Goal: Task Accomplishment & Management: Complete application form

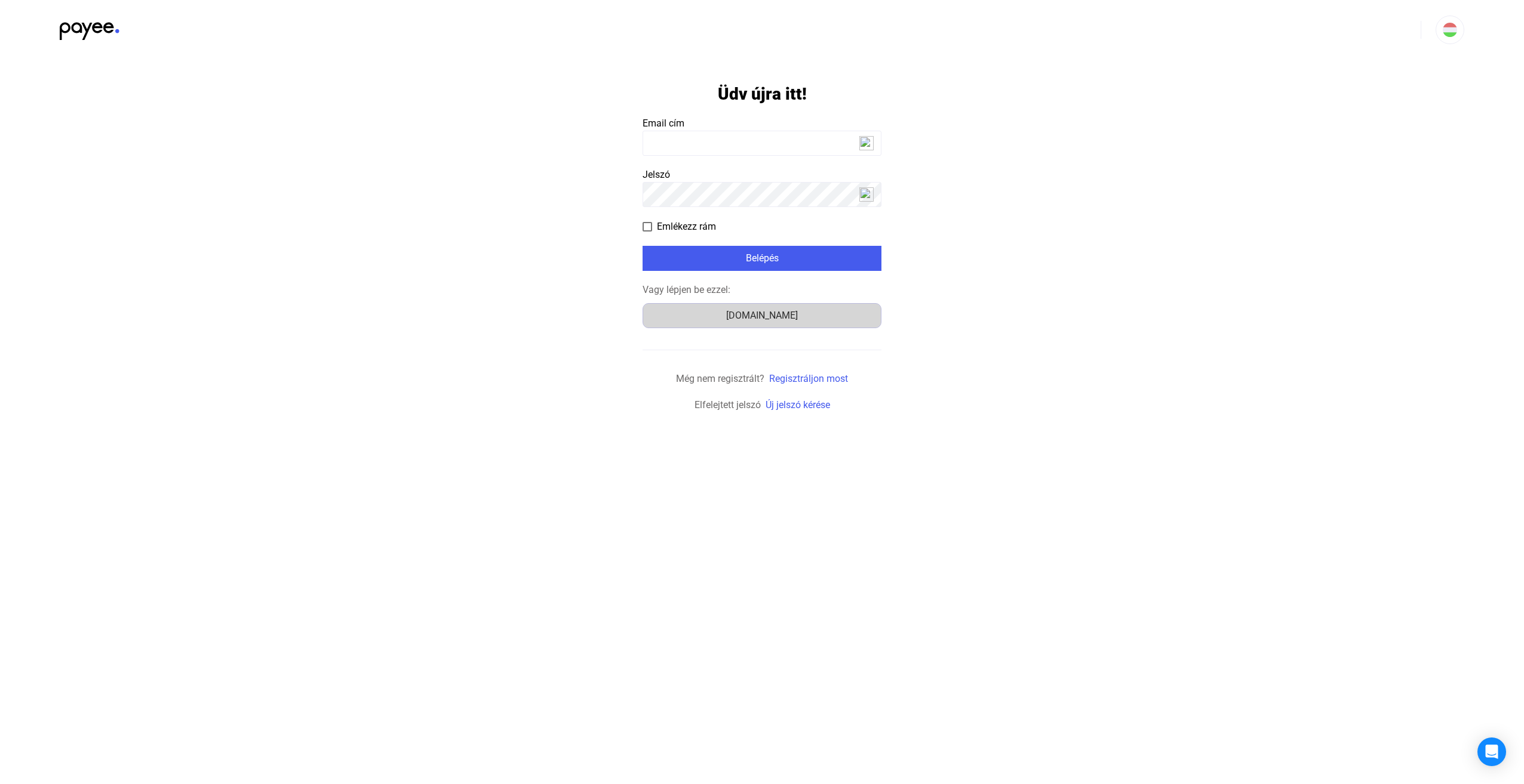
click at [753, 323] on div "[DOMAIN_NAME]" at bounding box center [762, 315] width 231 height 14
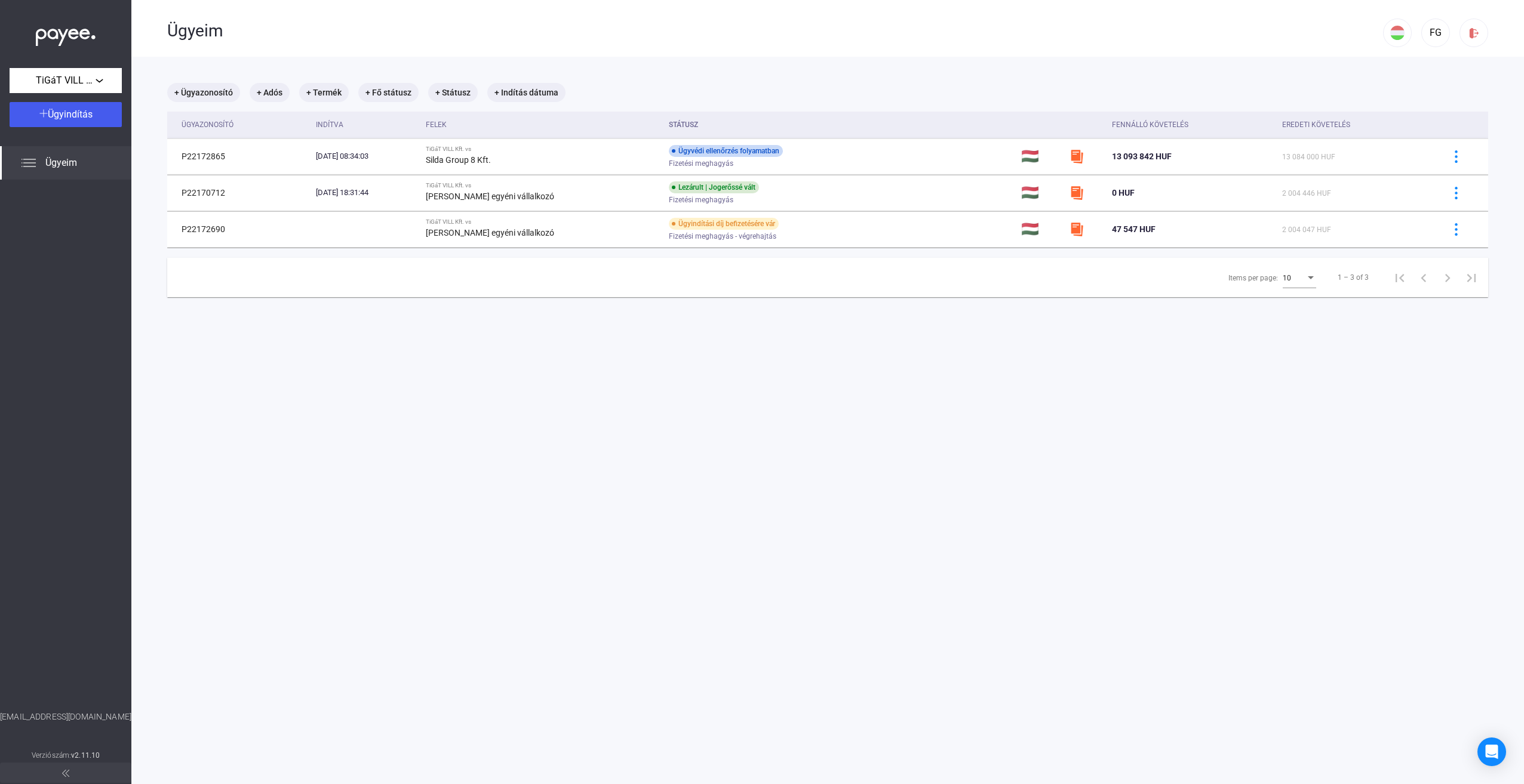
click at [994, 337] on main "+ Ügyazonosító + Adós + Termék + Fő státusz + Státusz + Indítás dátuma Ügyazono…" at bounding box center [827, 448] width 1393 height 784
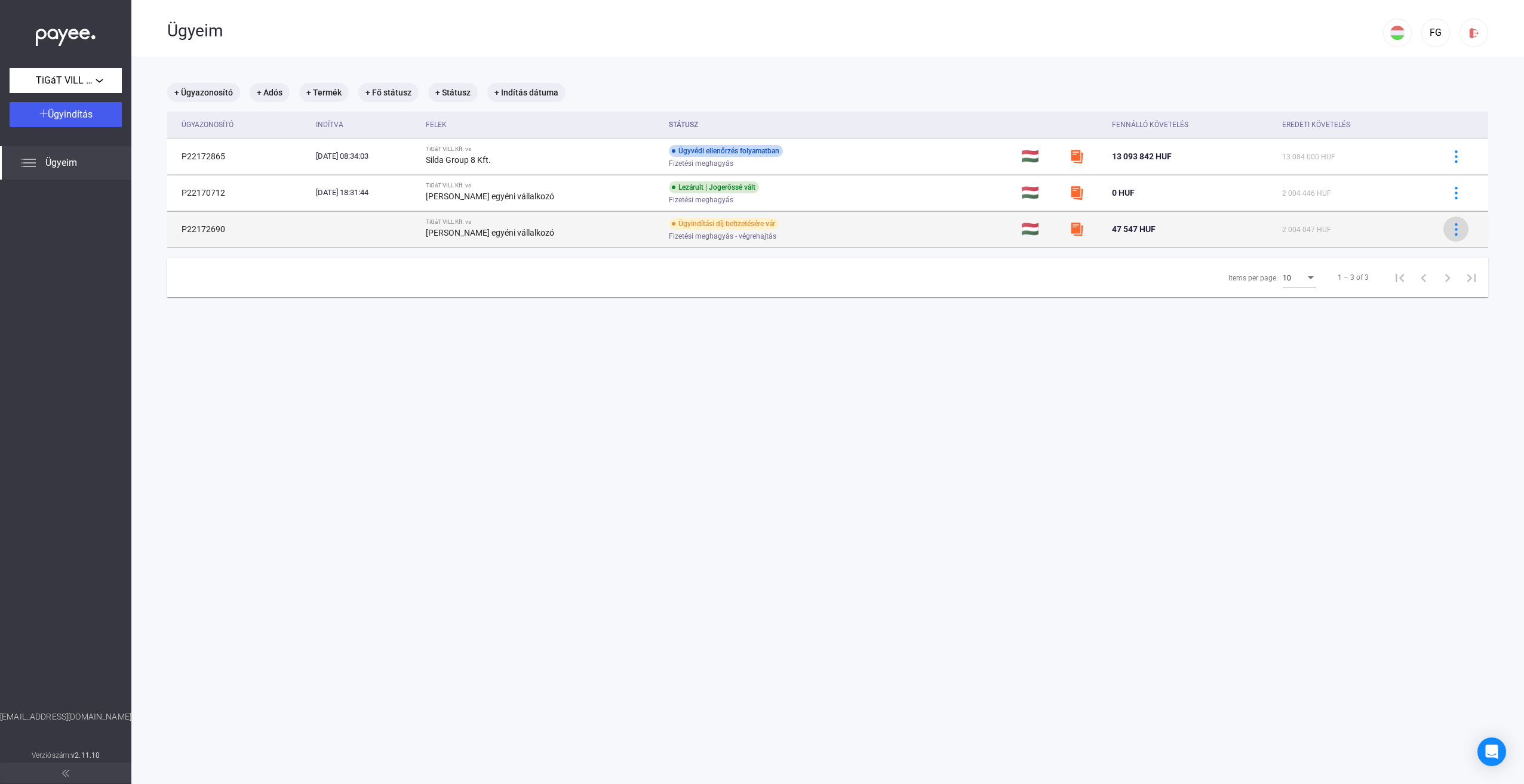
click at [1450, 232] on img at bounding box center [1456, 229] width 12 height 12
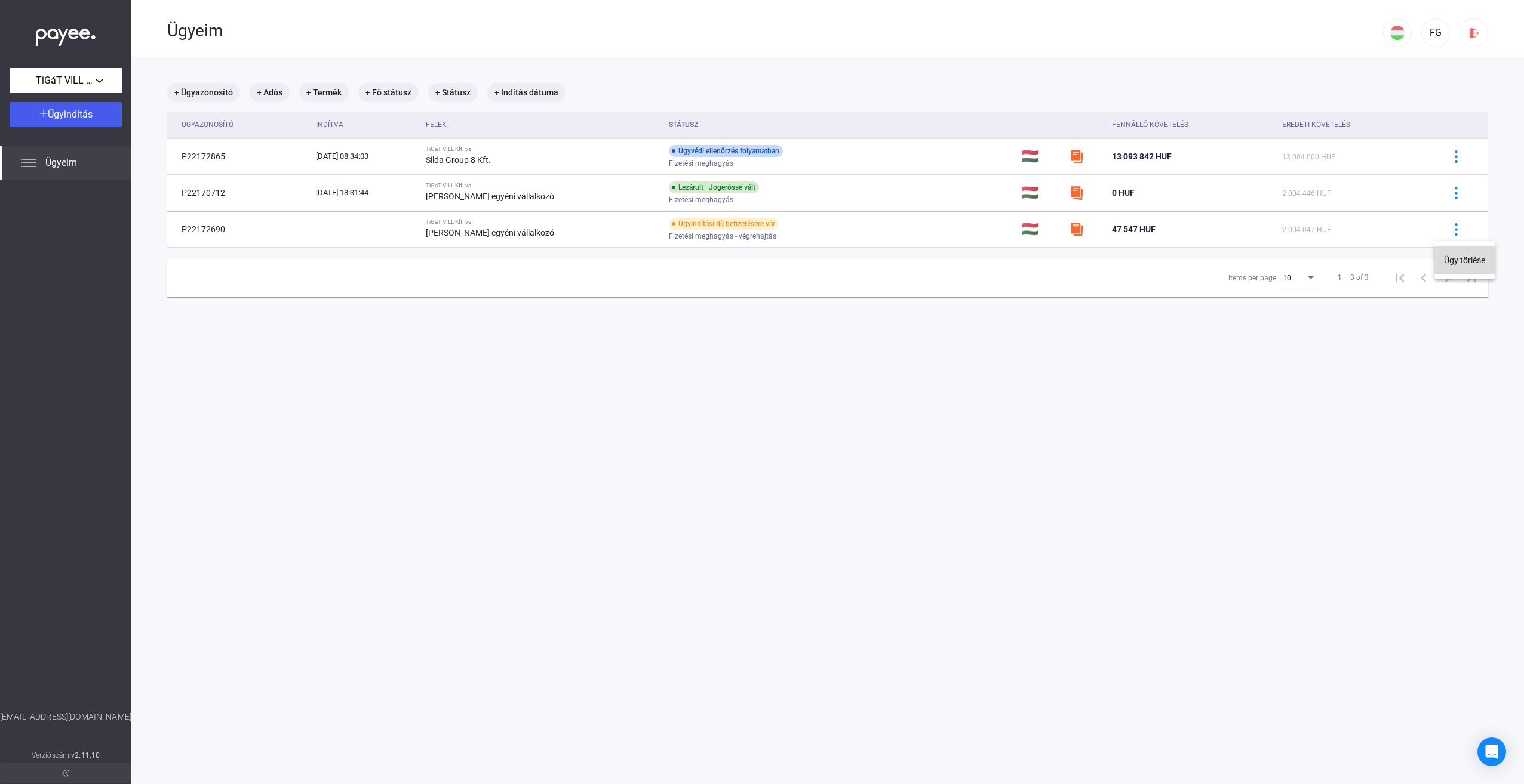
click at [1464, 258] on button "Ügy törlése" at bounding box center [1464, 260] width 60 height 29
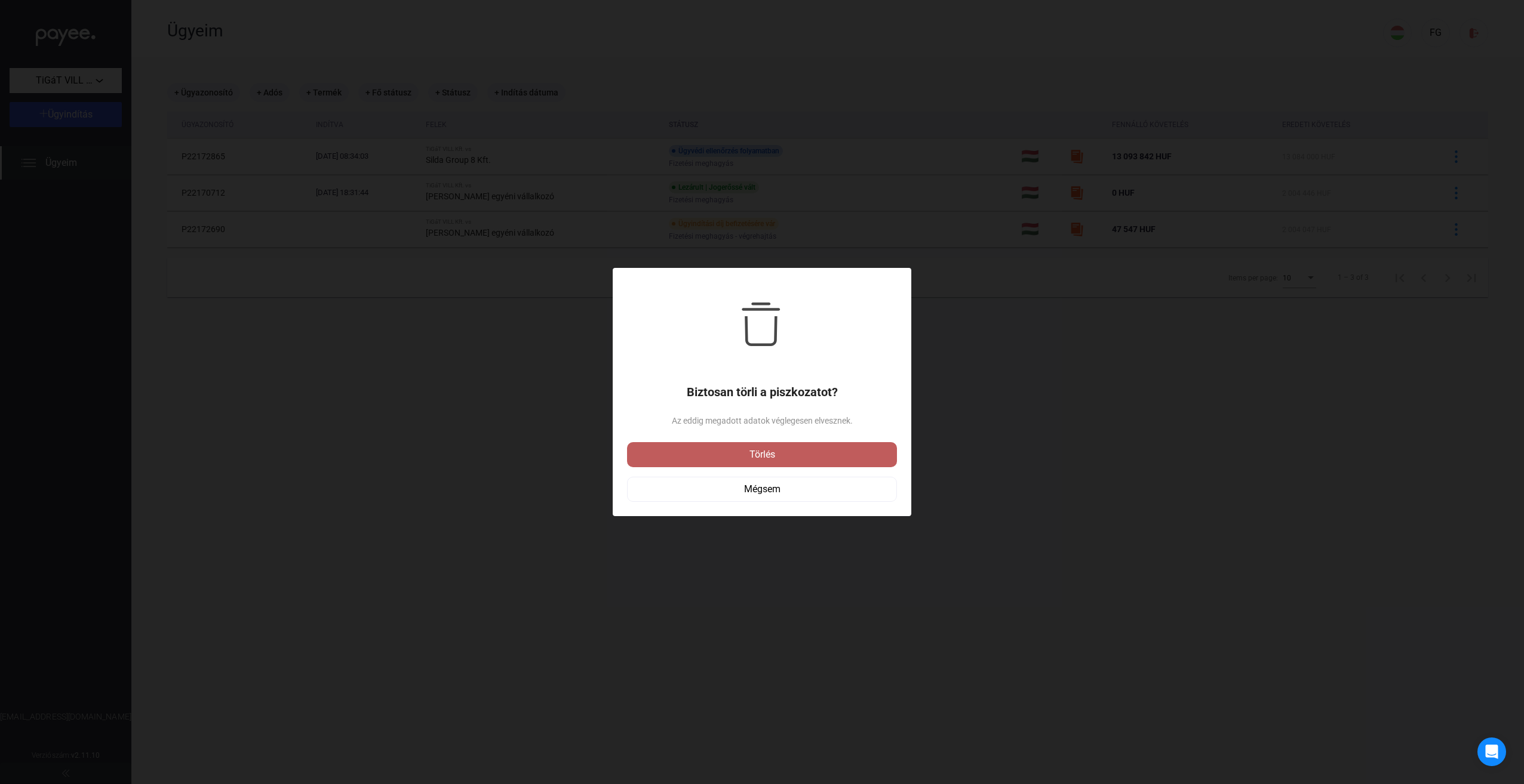
click at [756, 456] on div "Törlés" at bounding box center [762, 455] width 263 height 14
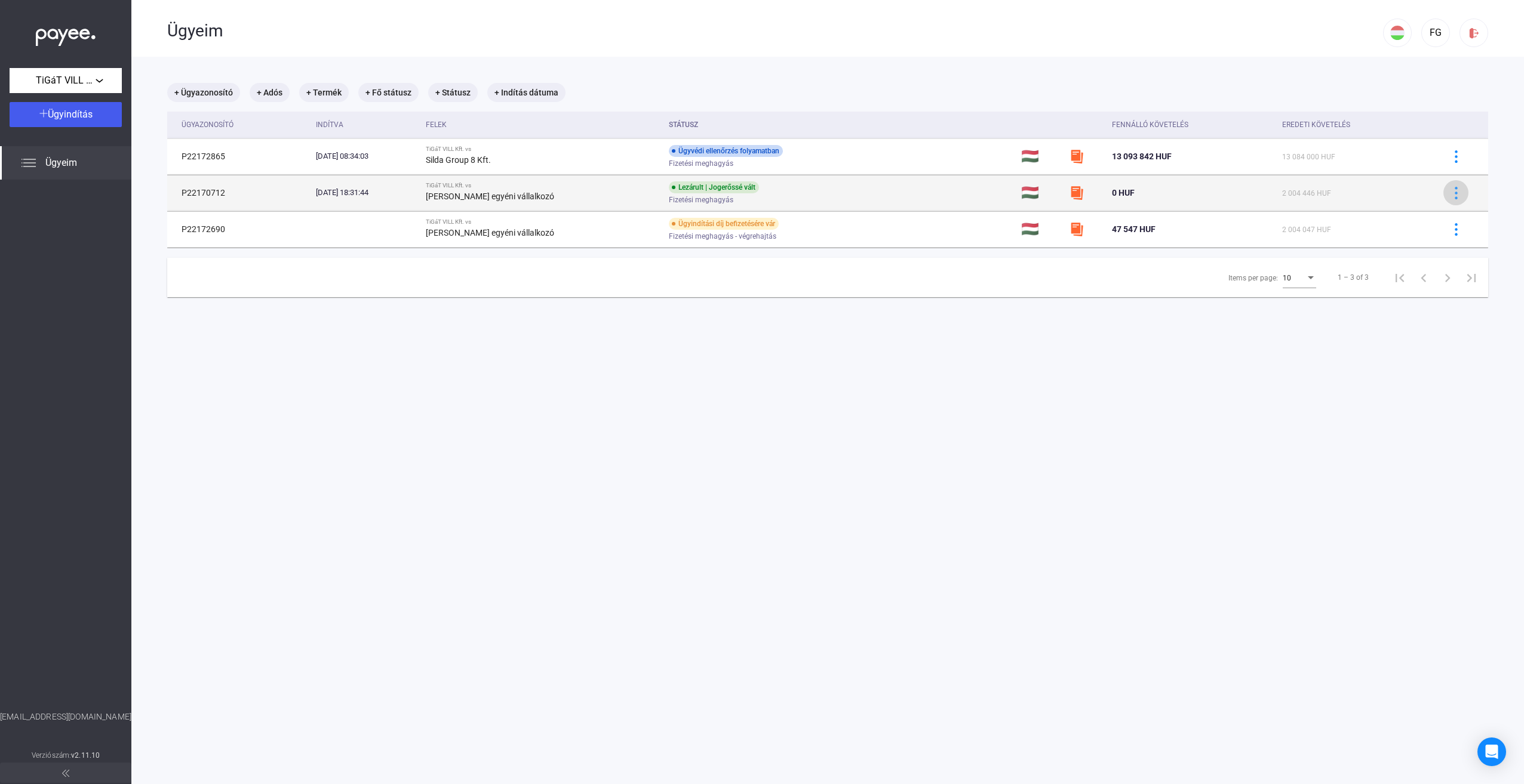
click at [1450, 185] on button at bounding box center [1455, 192] width 25 height 25
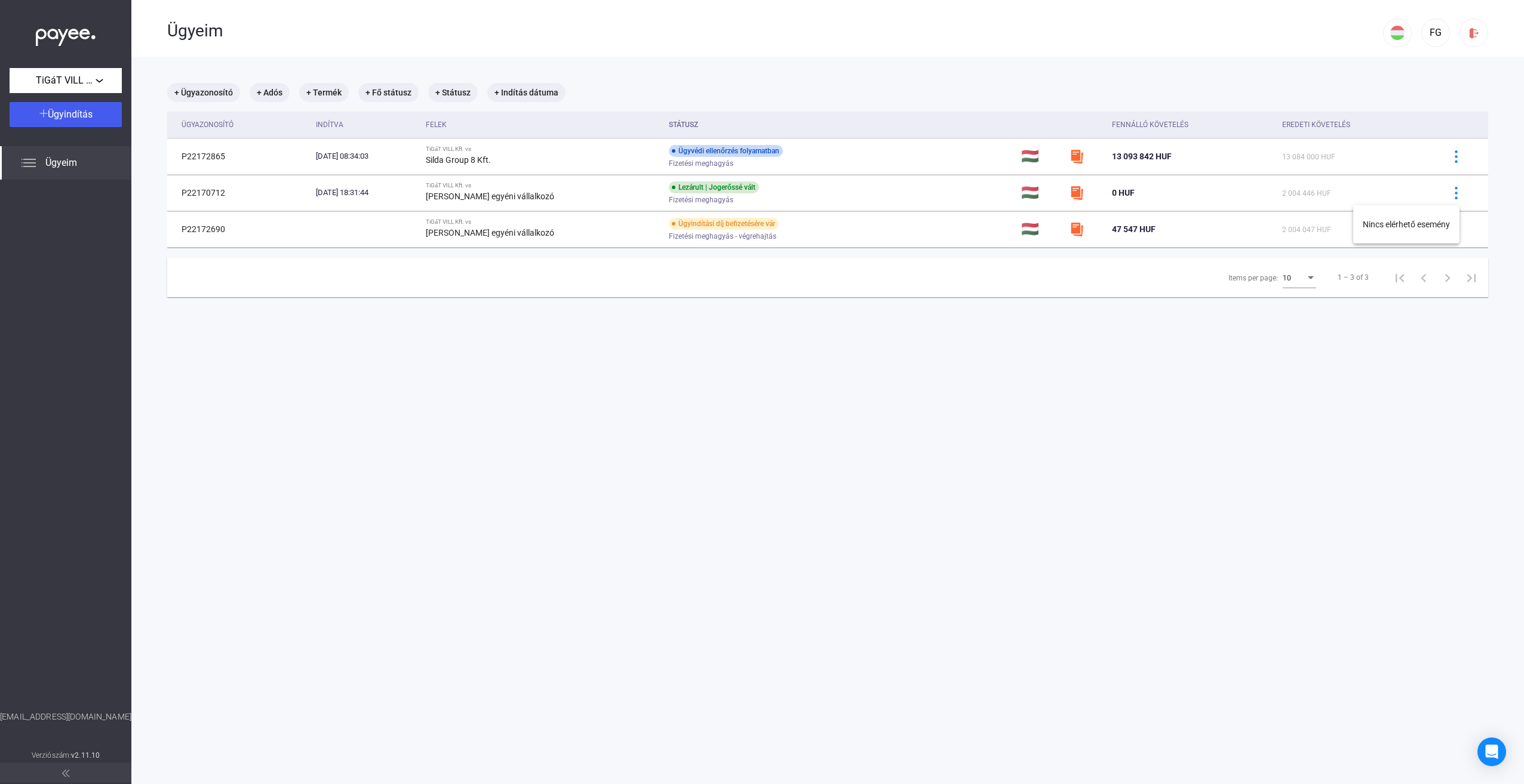
click at [614, 392] on div at bounding box center [762, 392] width 1524 height 784
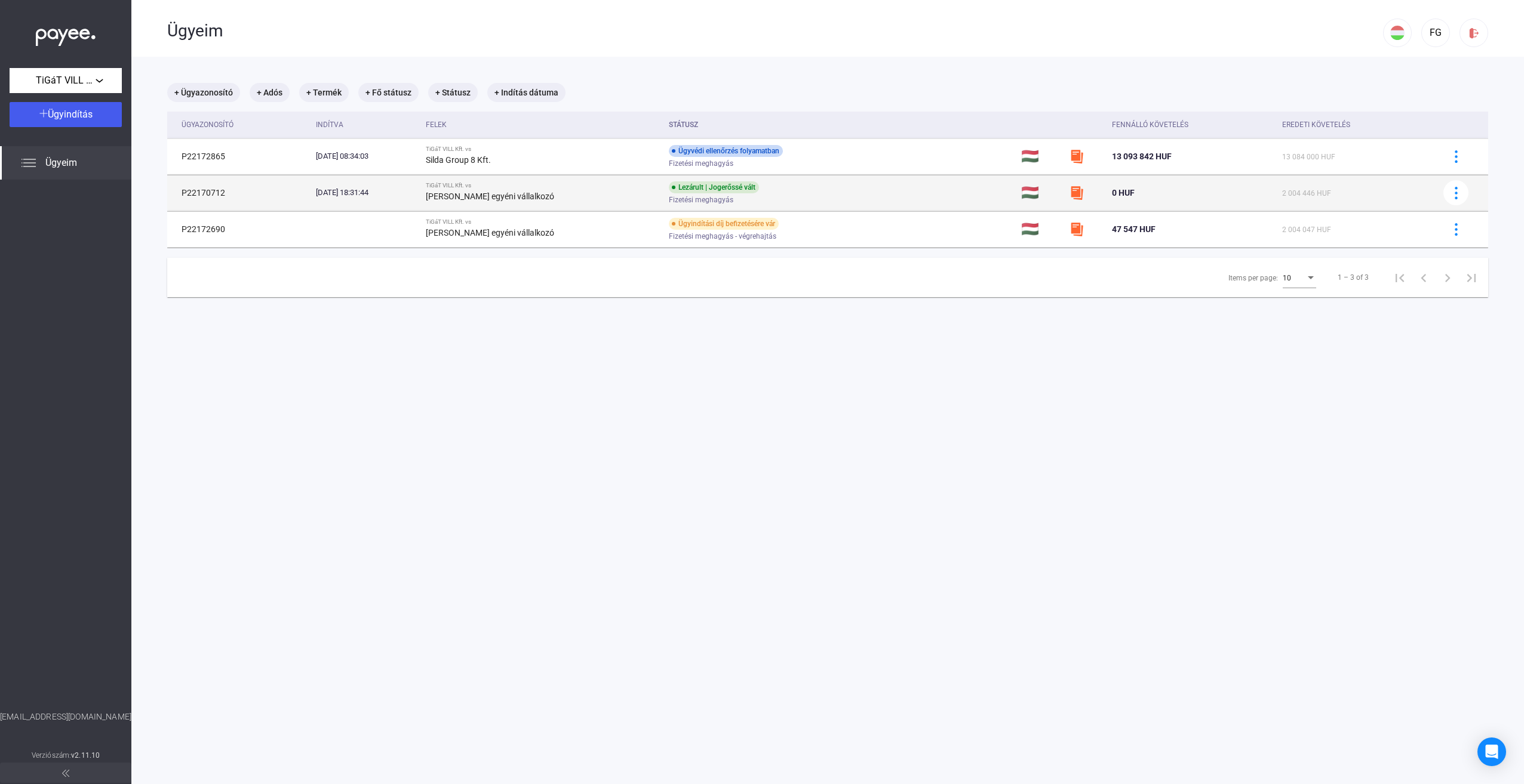
click at [620, 184] on div "TiGáT VILL Kft. vs" at bounding box center [542, 186] width 234 height 7
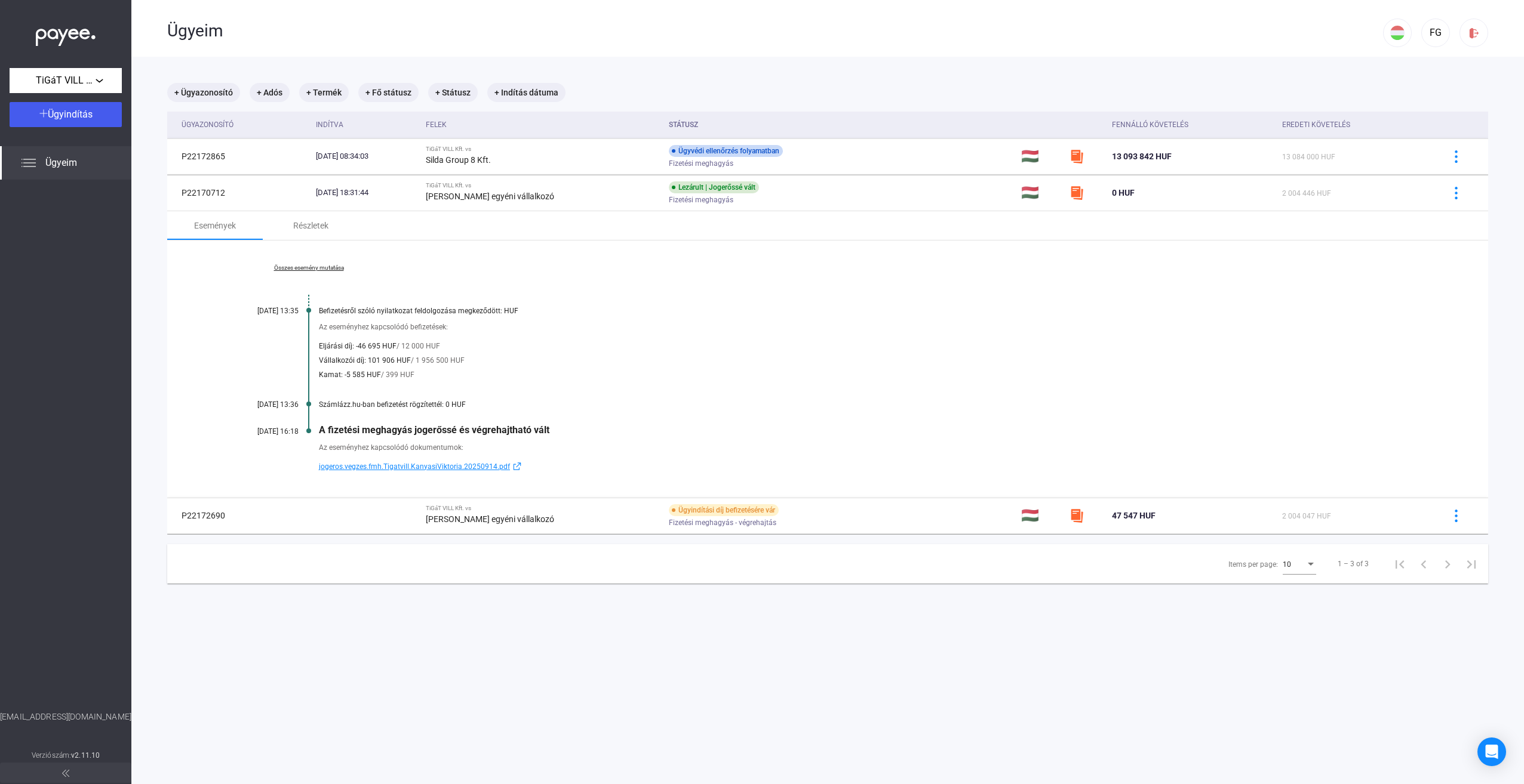
click at [465, 466] on span "jogeros.vegzes.fmh.Tigatvill.KanyasiViktoria.20250914.pdf" at bounding box center [414, 466] width 191 height 14
click at [302, 268] on link "Összes esemény mutatása" at bounding box center [308, 268] width 164 height 7
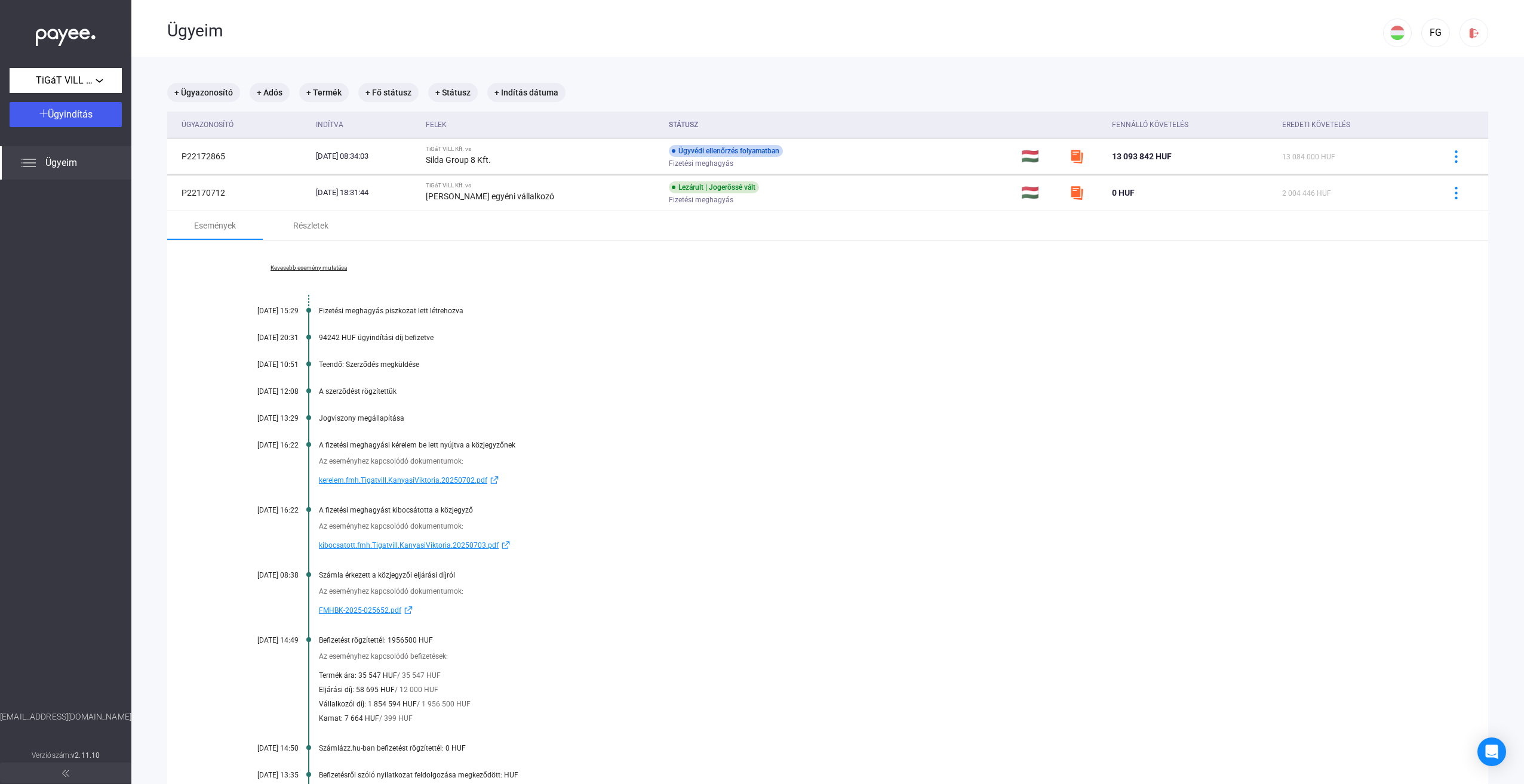
scroll to position [60, 0]
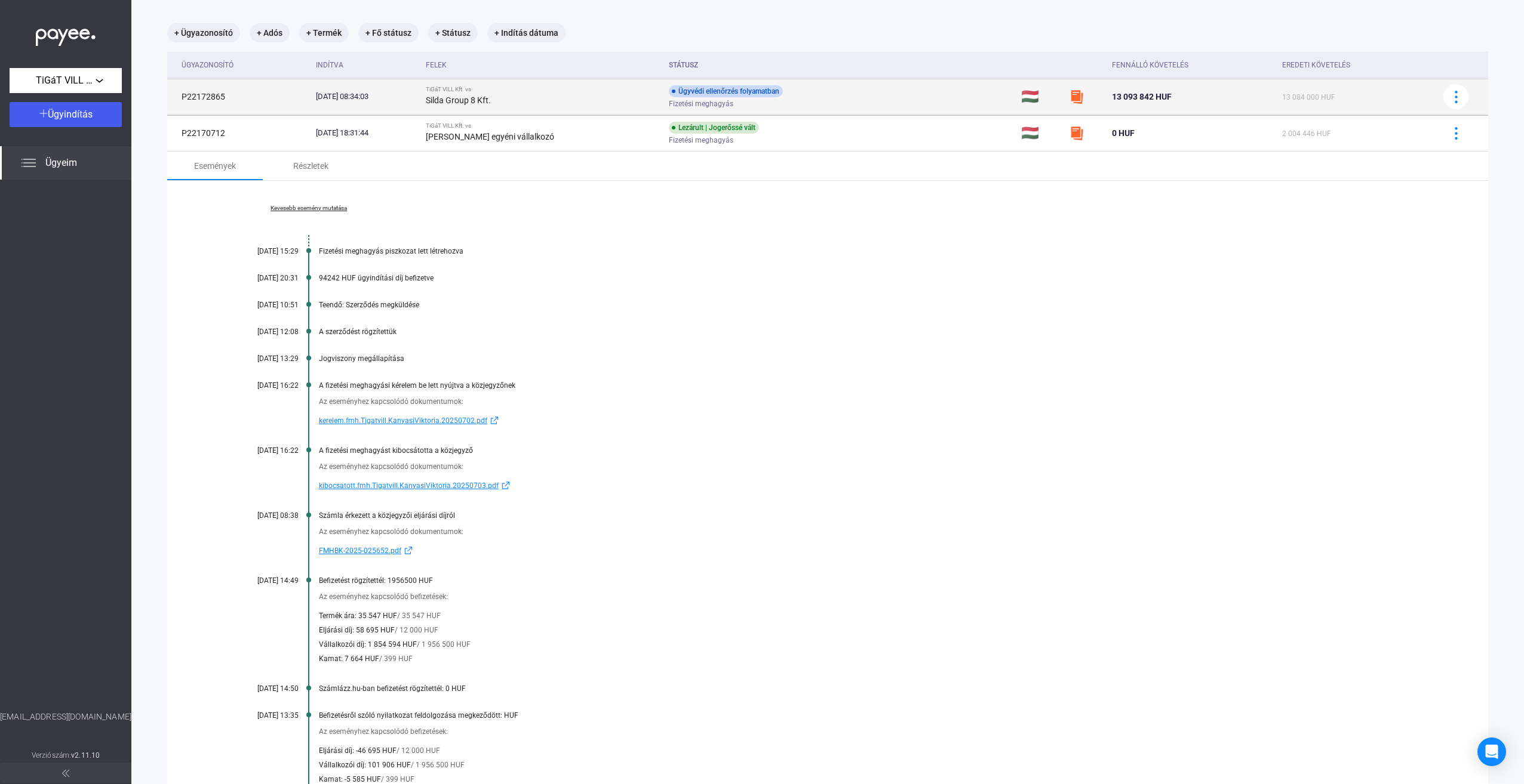
click at [1459, 100] on td at bounding box center [1460, 97] width 55 height 36
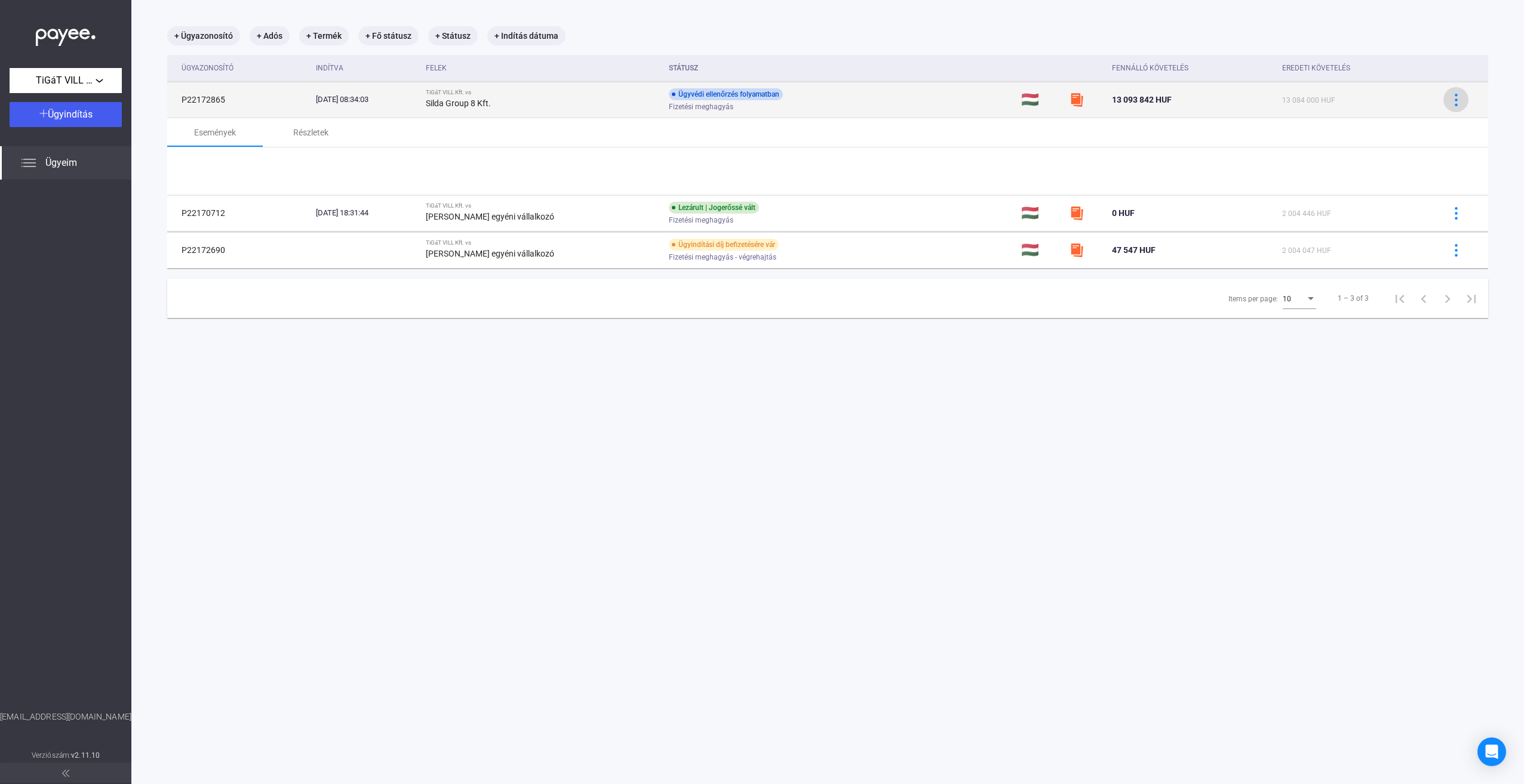
scroll to position [57, 0]
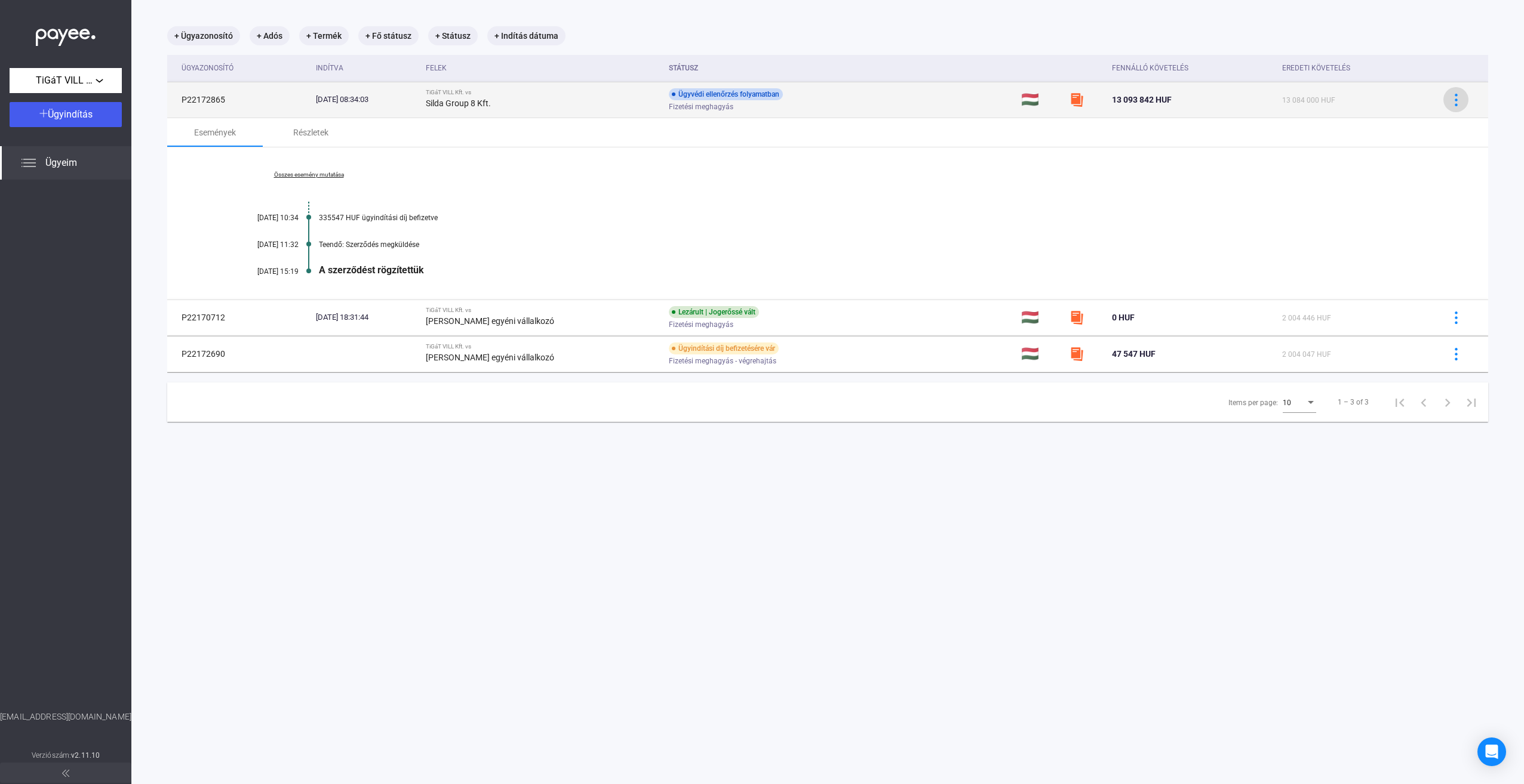
click at [1450, 99] on img at bounding box center [1456, 100] width 12 height 12
click at [1450, 99] on div at bounding box center [762, 392] width 1524 height 784
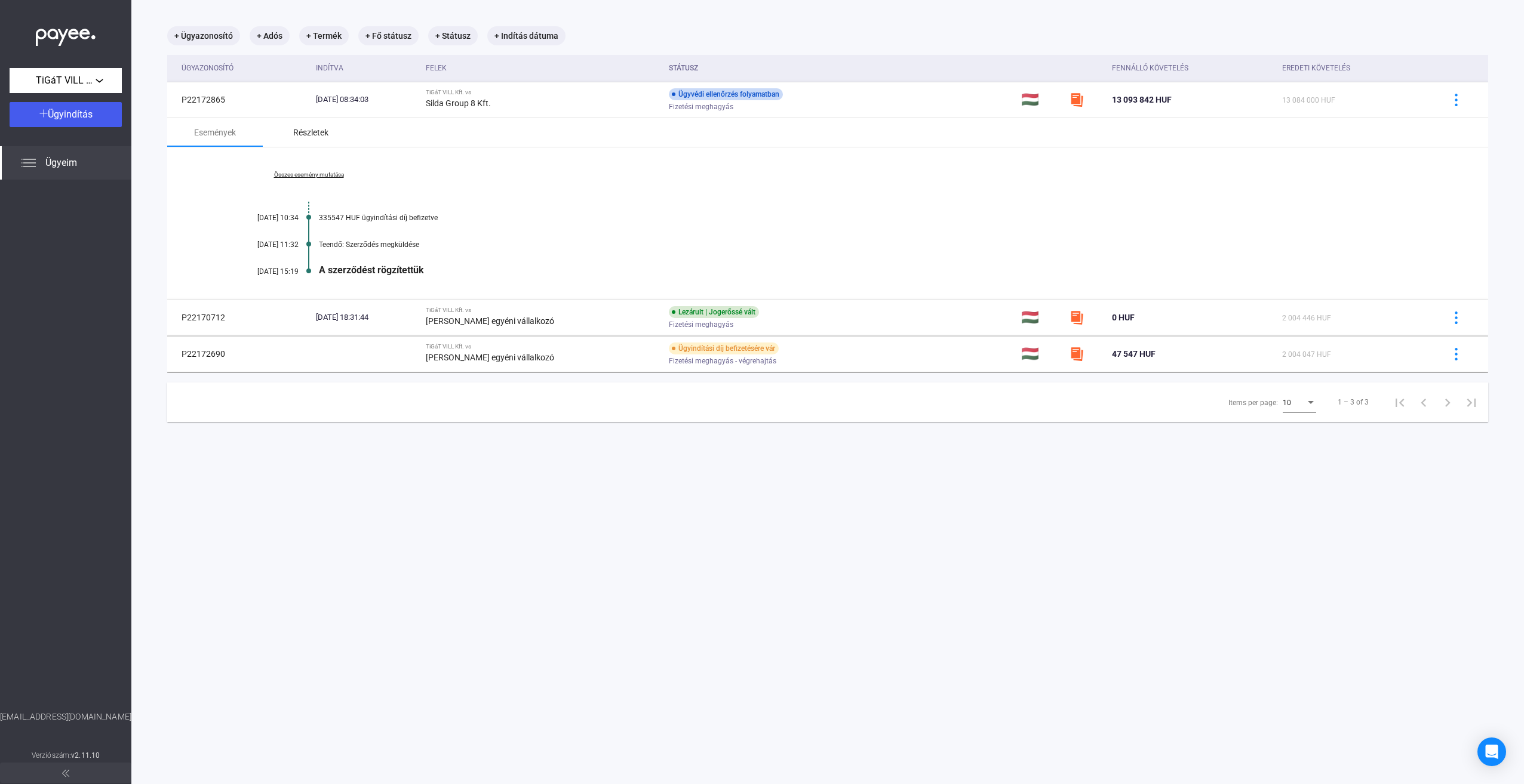
click at [312, 131] on div "Részletek" at bounding box center [311, 132] width 36 height 14
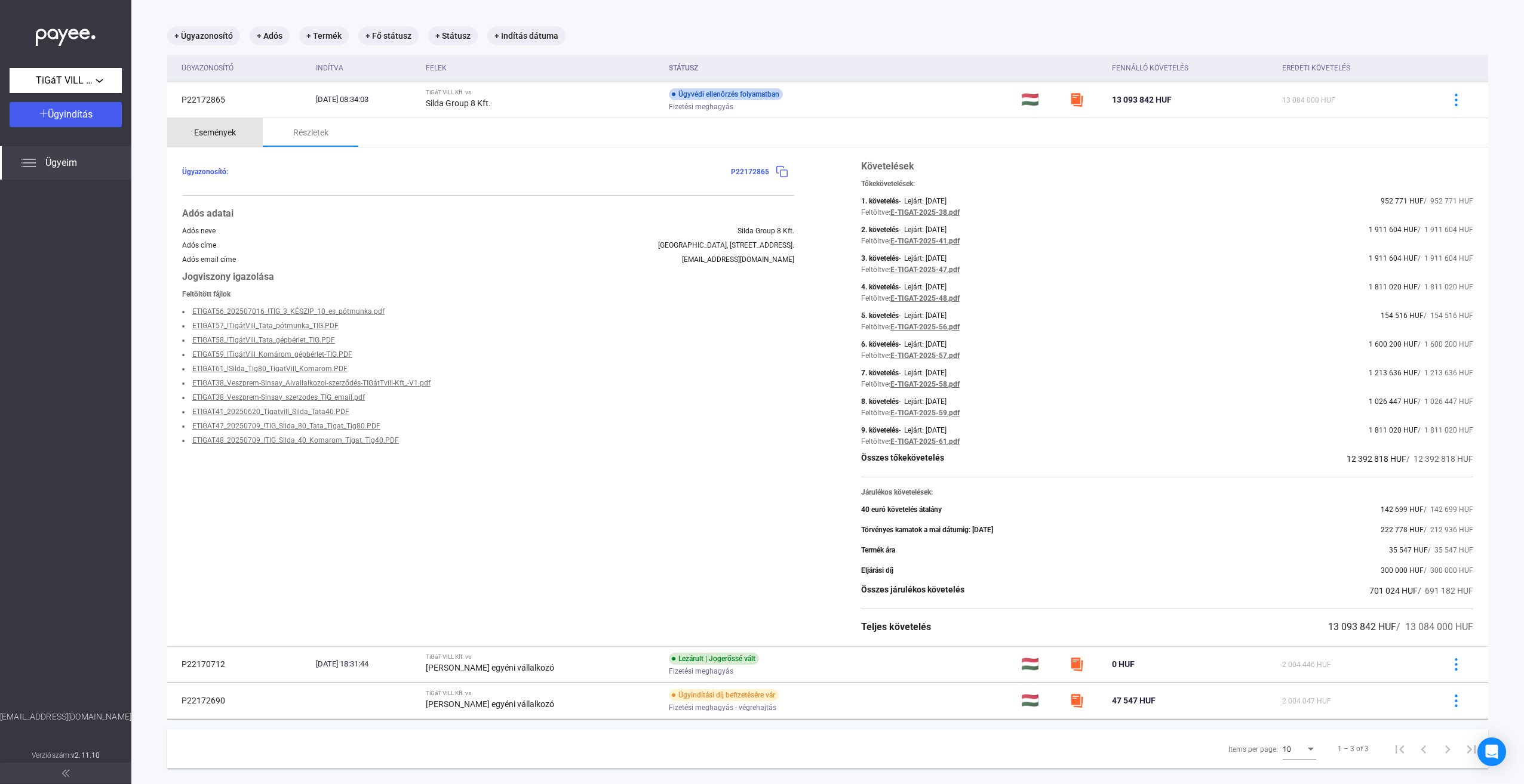
click at [218, 131] on div "Események" at bounding box center [214, 132] width 42 height 14
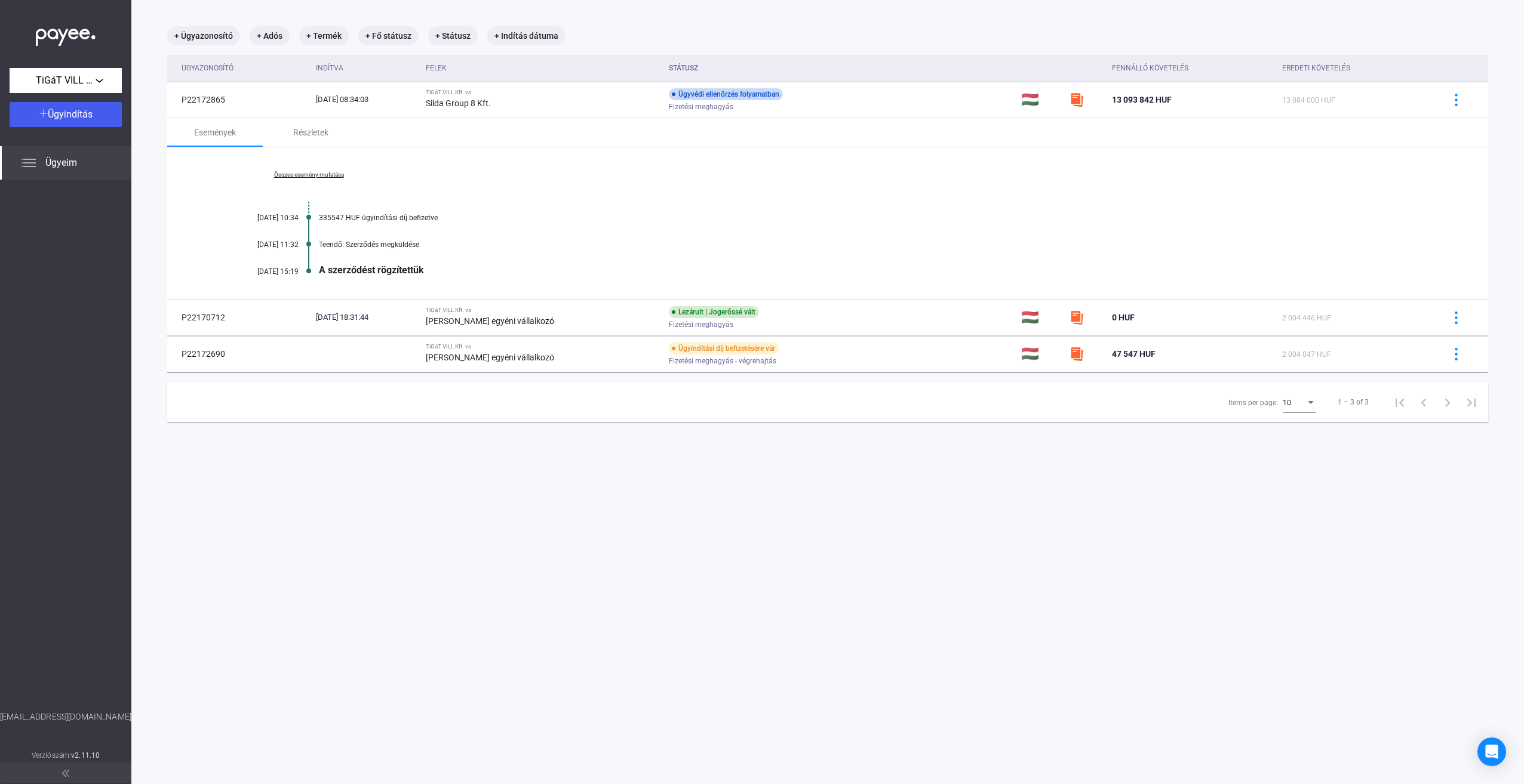
click at [301, 172] on link "Összes esemény mutatása" at bounding box center [308, 175] width 164 height 7
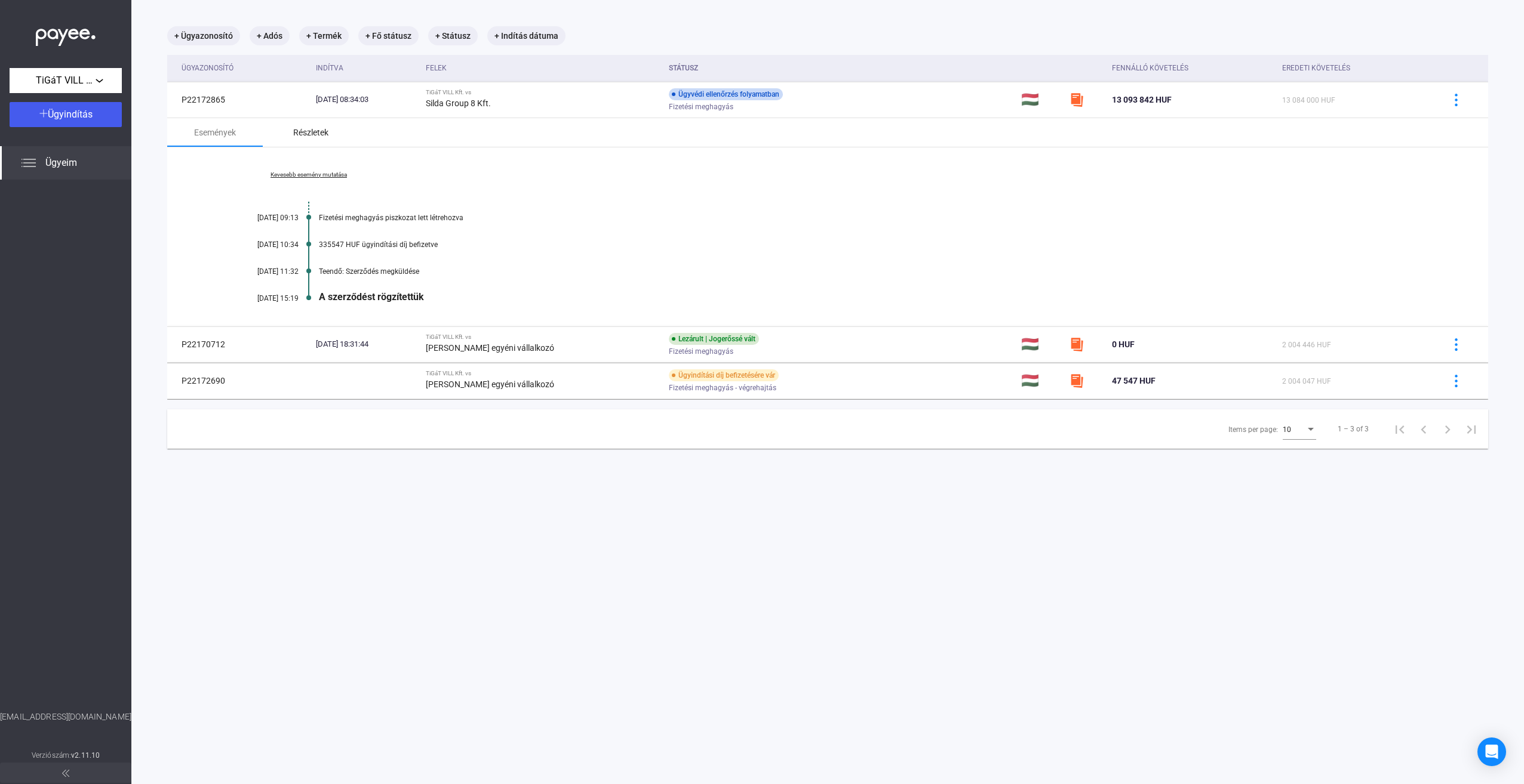
click at [317, 133] on div "Részletek" at bounding box center [311, 132] width 36 height 14
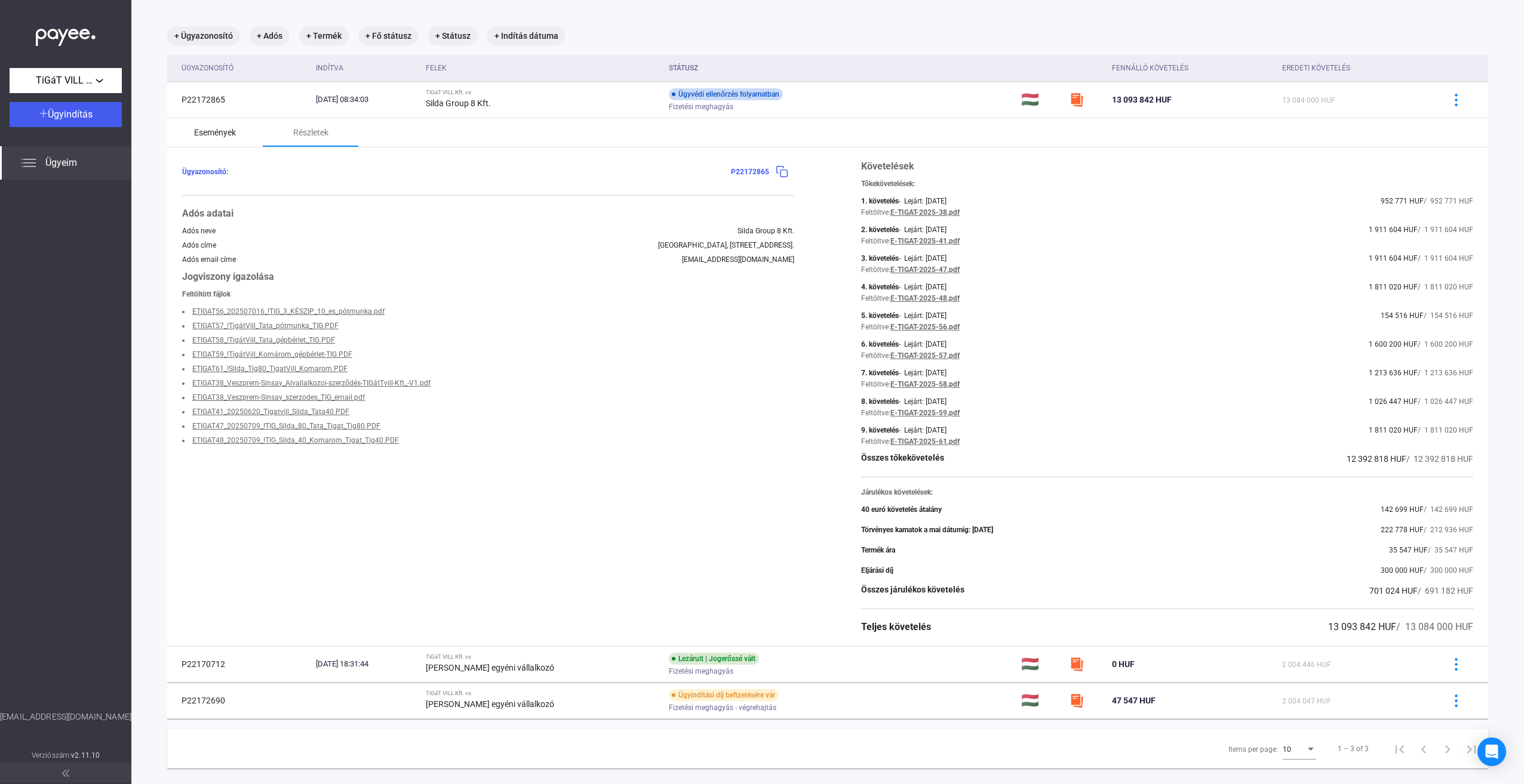
click at [226, 121] on div "Események" at bounding box center [214, 133] width 95 height 29
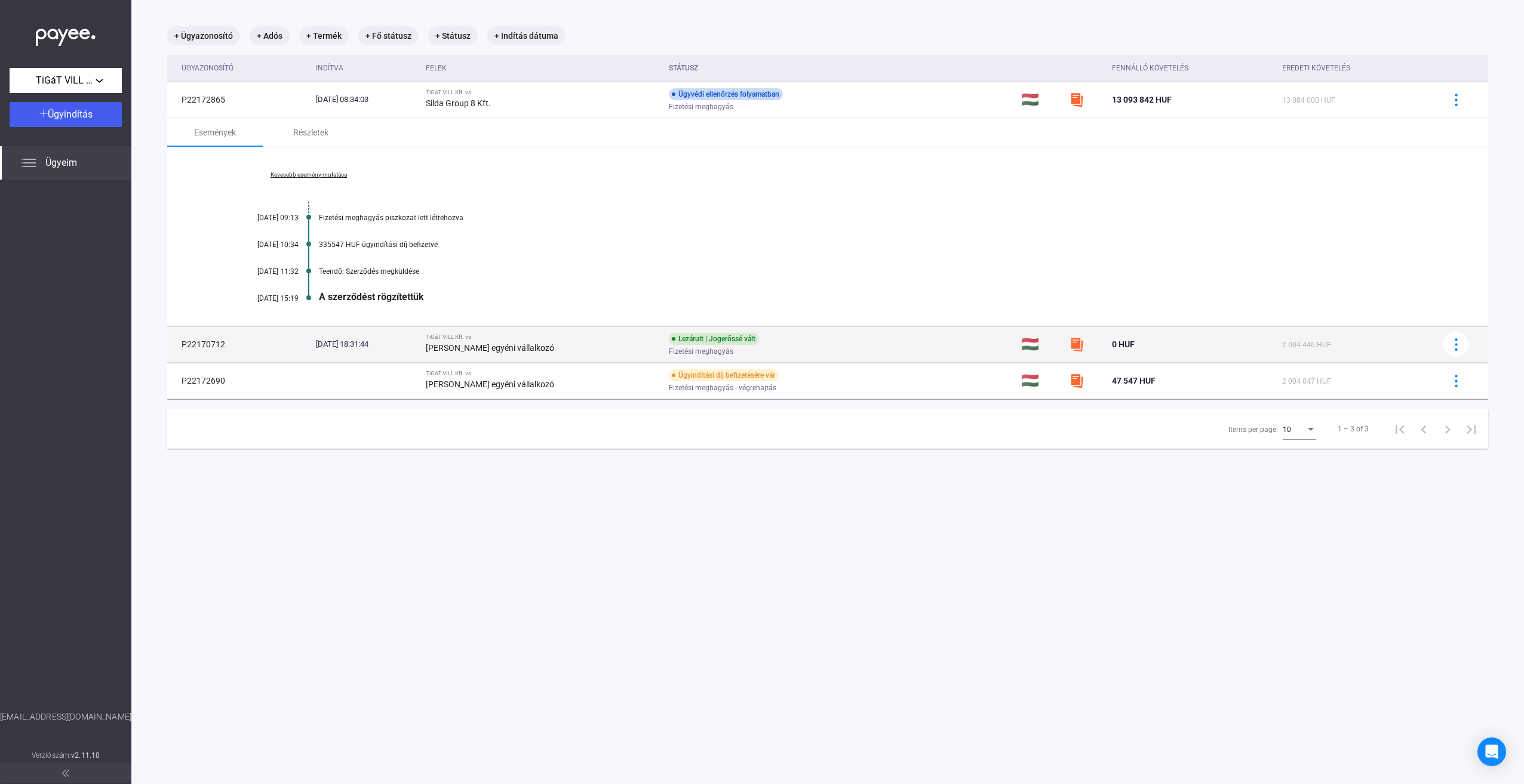
click at [536, 346] on strong "Kányási Viktória egyéni vállalkozó" at bounding box center [490, 347] width 128 height 9
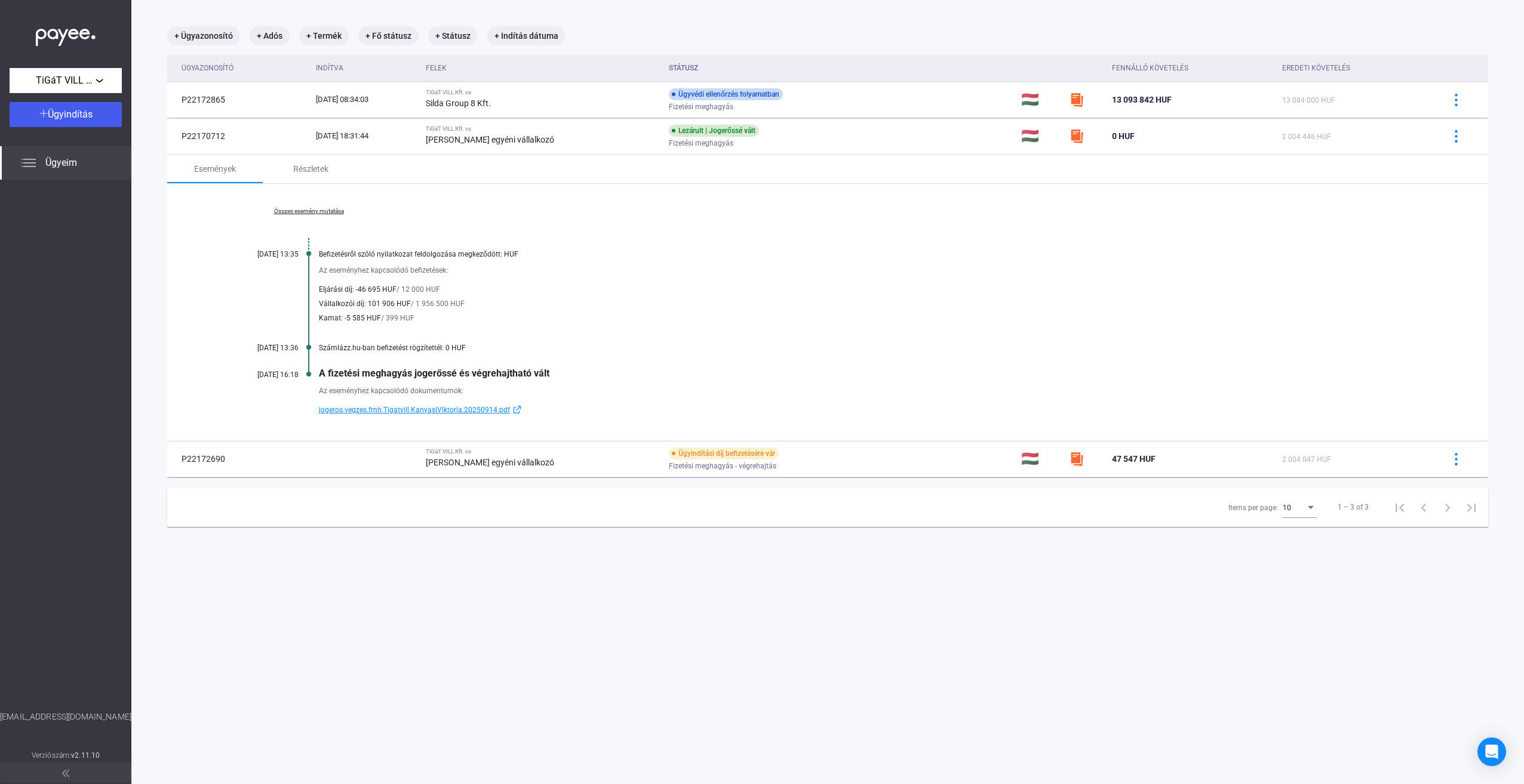
click at [328, 209] on link "Összes esemény mutatása" at bounding box center [308, 212] width 164 height 7
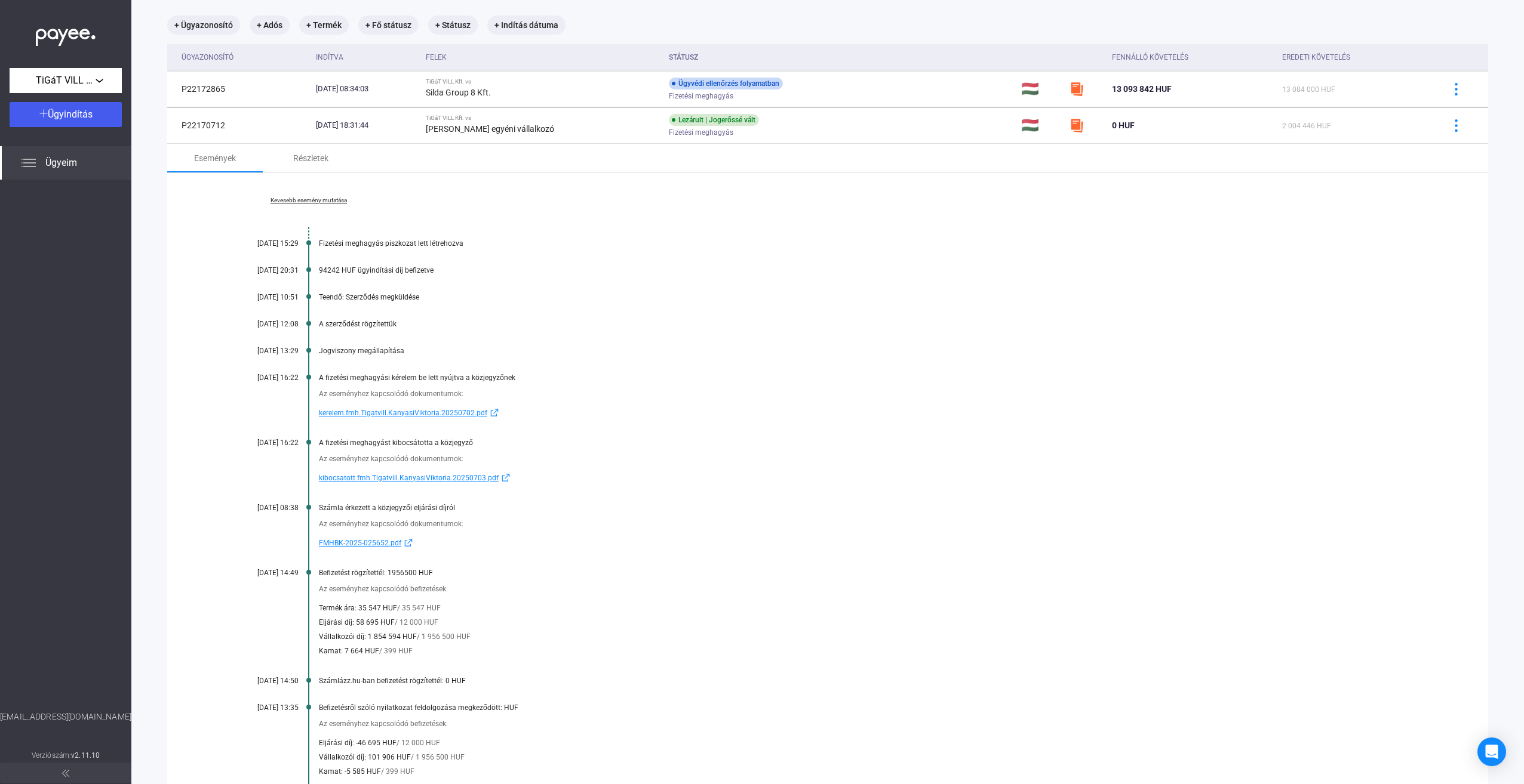
scroll to position [0, 0]
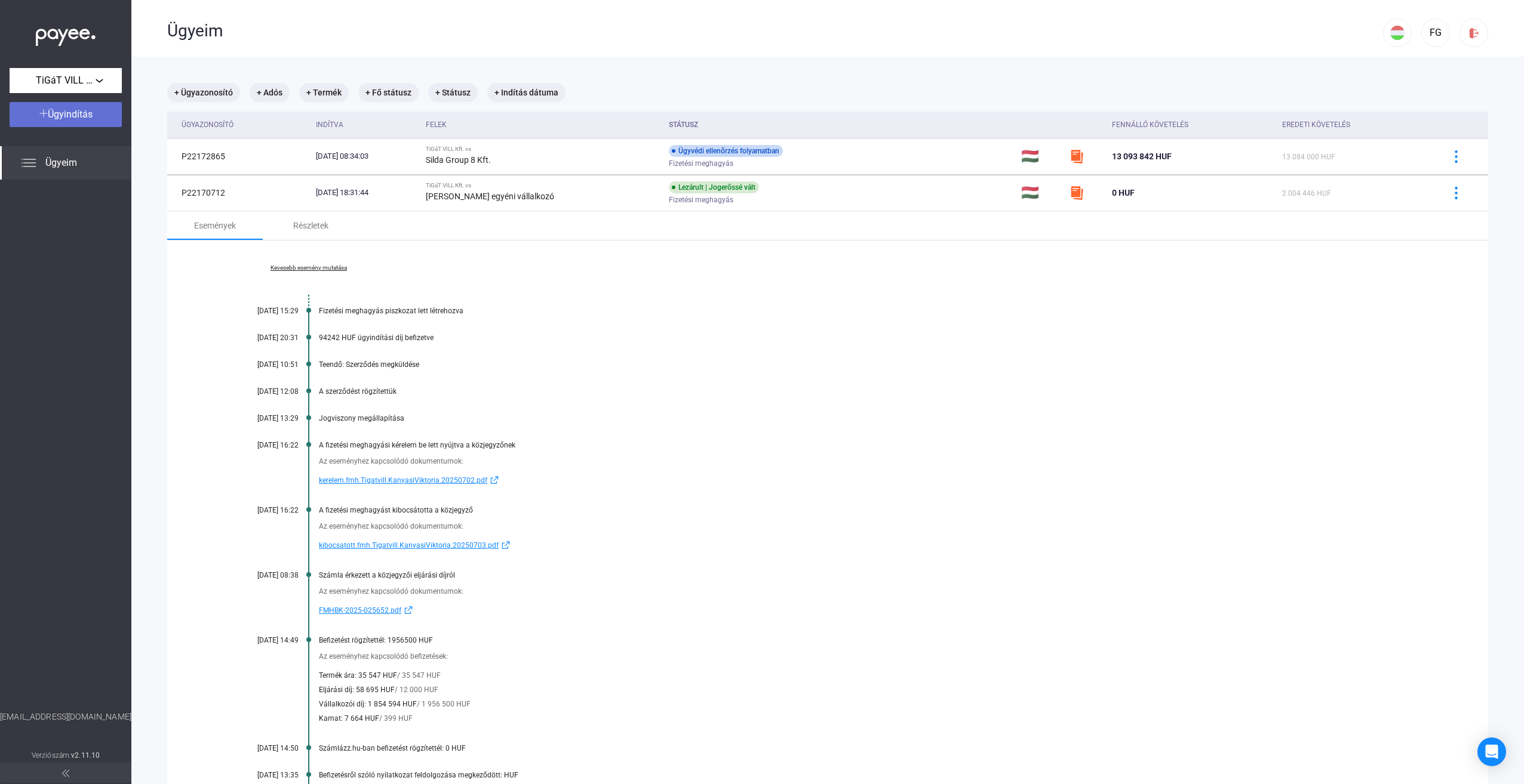
click at [69, 108] on div "Ügyindítás" at bounding box center [65, 115] width 105 height 14
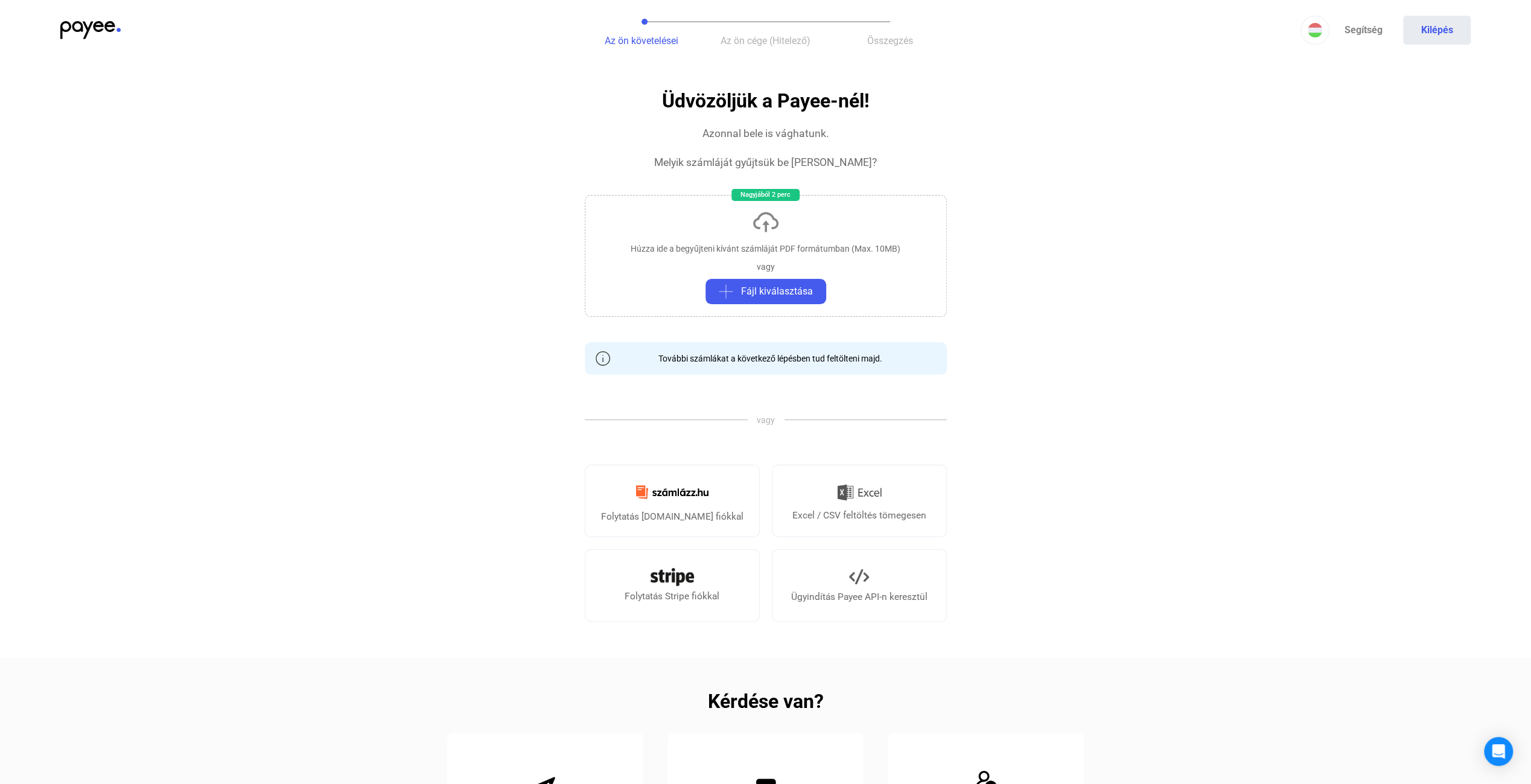
click at [94, 17] on div "Az ön követelései Az ön cége (Hitelező) Összegzés Segítség Kilépés" at bounding box center [765, 30] width 1531 height 60
click at [89, 22] on img at bounding box center [91, 30] width 60 height 18
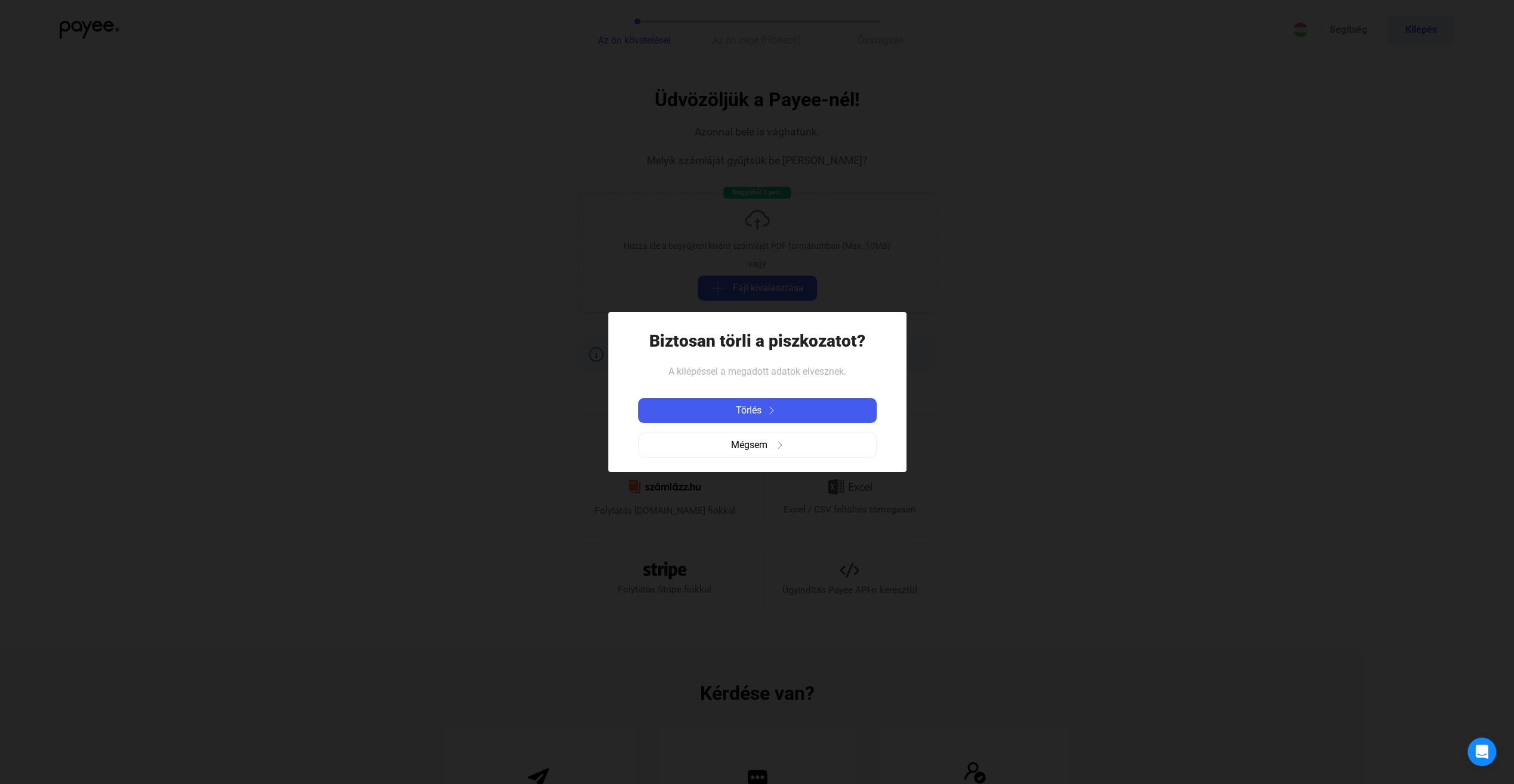
click at [740, 394] on div "Törlés Mégsem" at bounding box center [757, 428] width 239 height 79
click at [749, 413] on span "Törlés" at bounding box center [749, 410] width 26 height 14
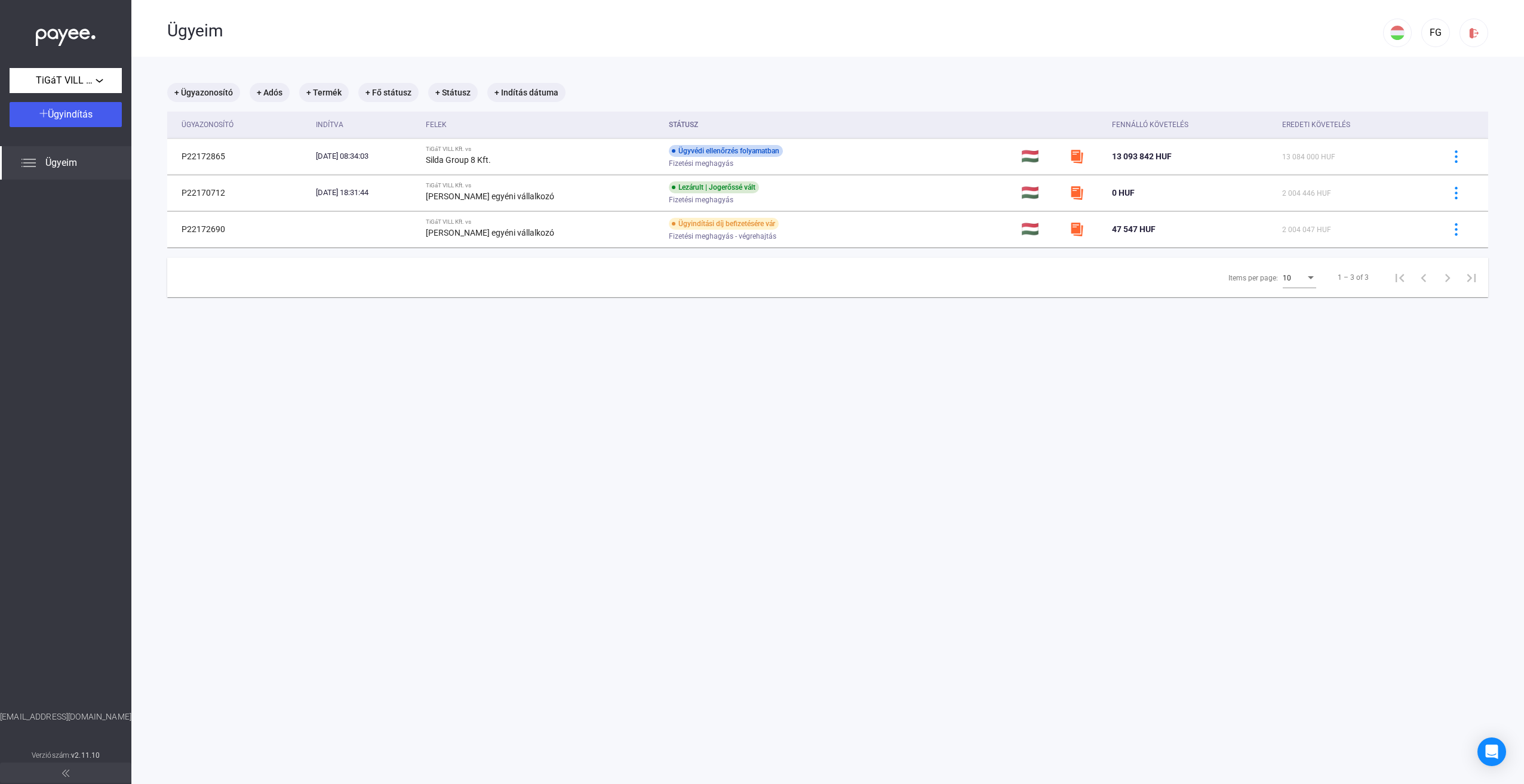
drag, startPoint x: 68, startPoint y: 166, endPoint x: 65, endPoint y: 240, distance: 74.1
click at [65, 240] on div "TiGáT VILL Kft. Ügyindítás Ügyeim hello@payee.tech Verziószám: v2.11.10" at bounding box center [65, 392] width 131 height 784
click at [657, 155] on div "Silda Group 8 Kft." at bounding box center [542, 159] width 234 height 14
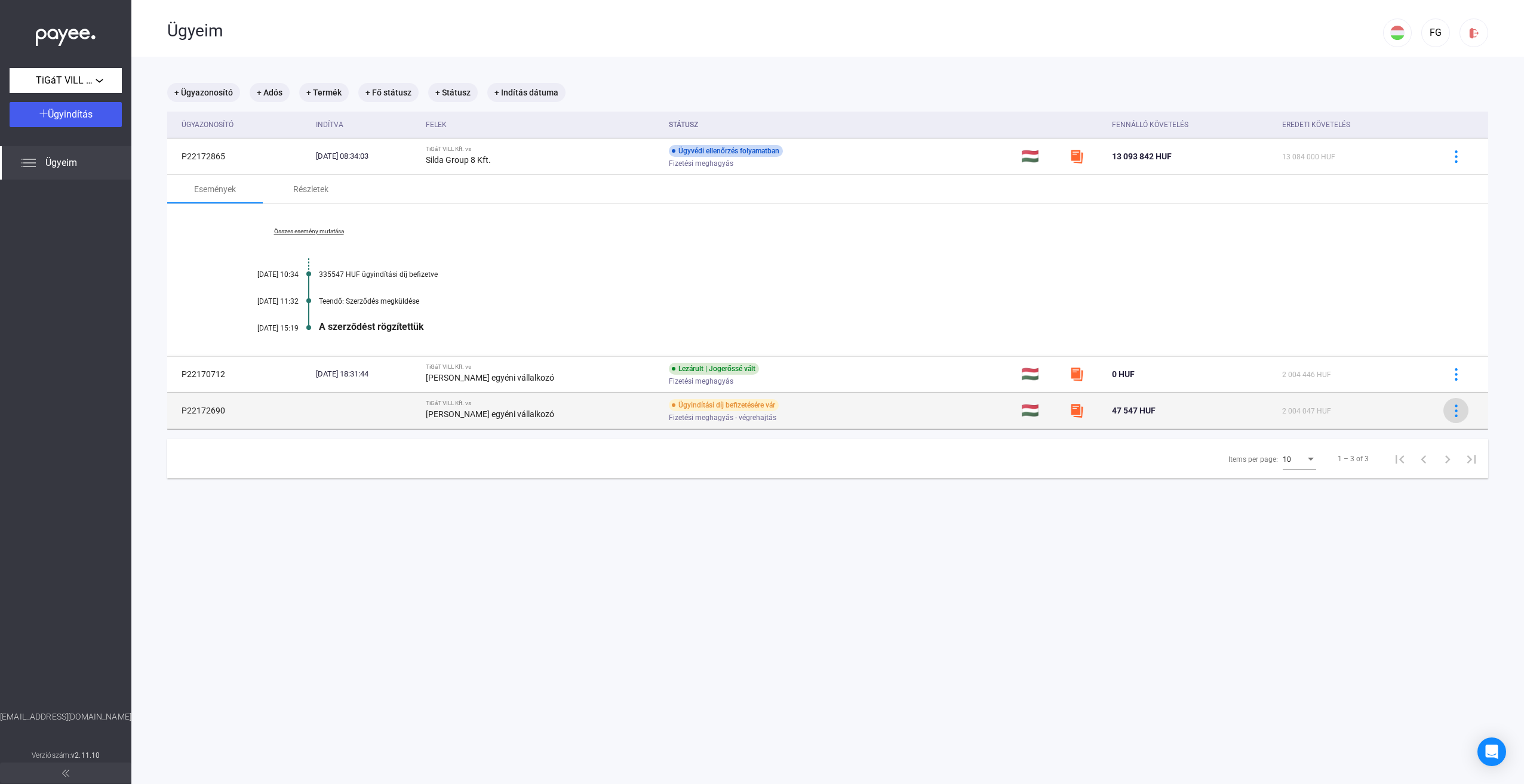
click at [1449, 417] on button at bounding box center [1455, 410] width 25 height 25
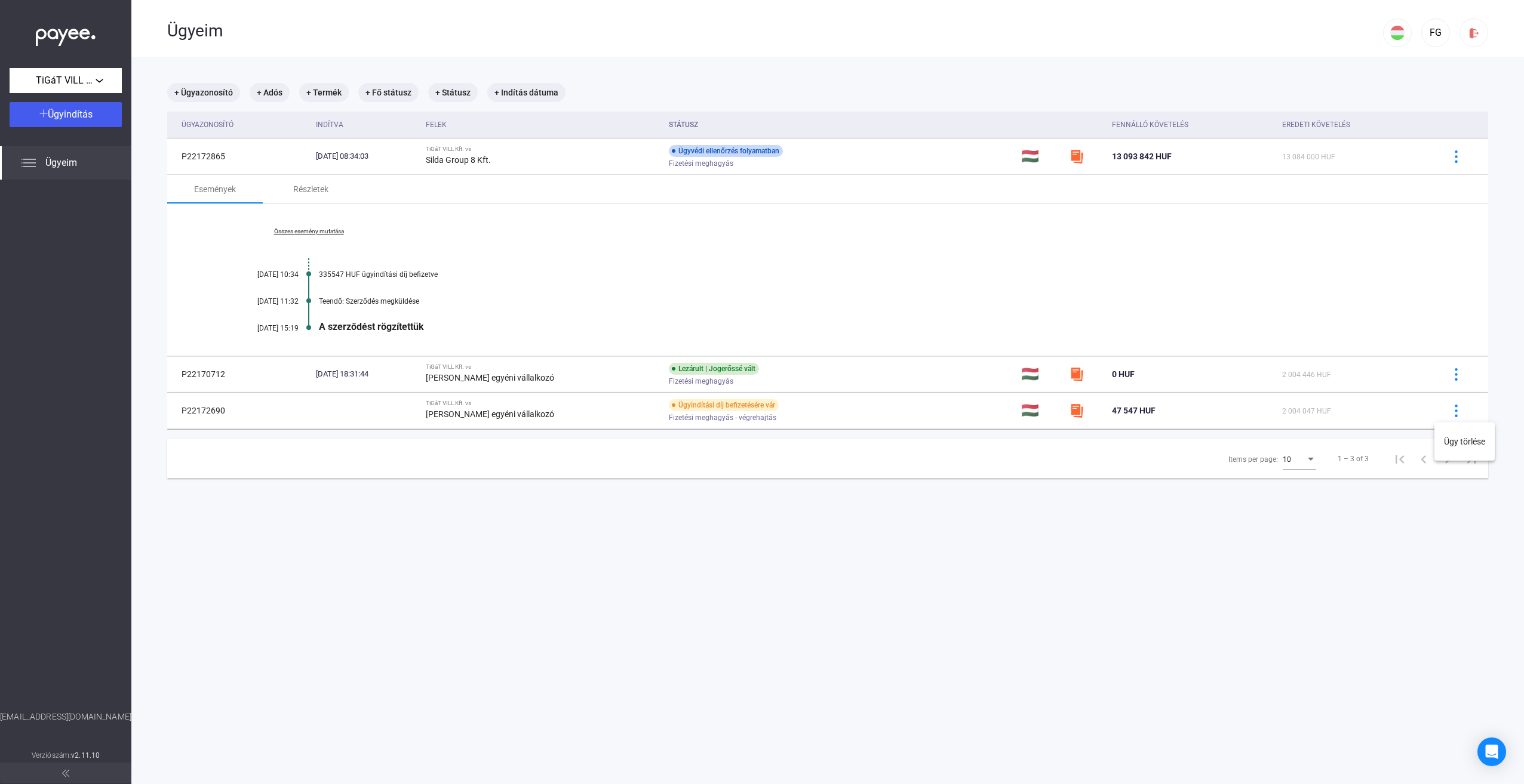
click at [1055, 632] on div at bounding box center [762, 392] width 1524 height 784
